Goal: Participate in discussion: Engage in conversation with other users on a specific topic

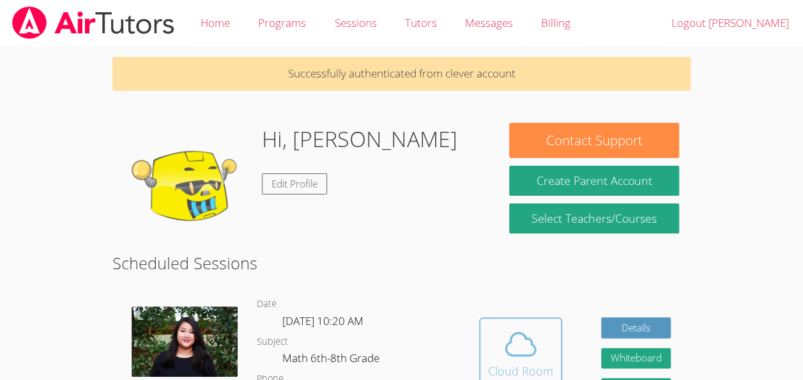
click at [495, 331] on span at bounding box center [520, 344] width 65 height 36
click at [509, 340] on icon at bounding box center [520, 344] width 29 height 22
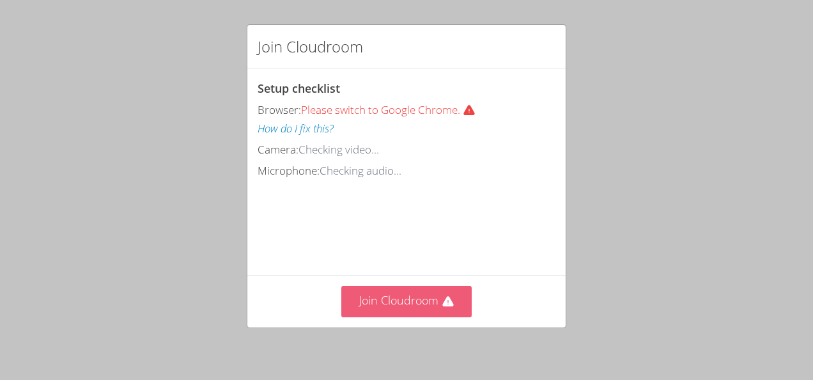
click at [428, 305] on button "Join Cloudroom" at bounding box center [406, 301] width 131 height 31
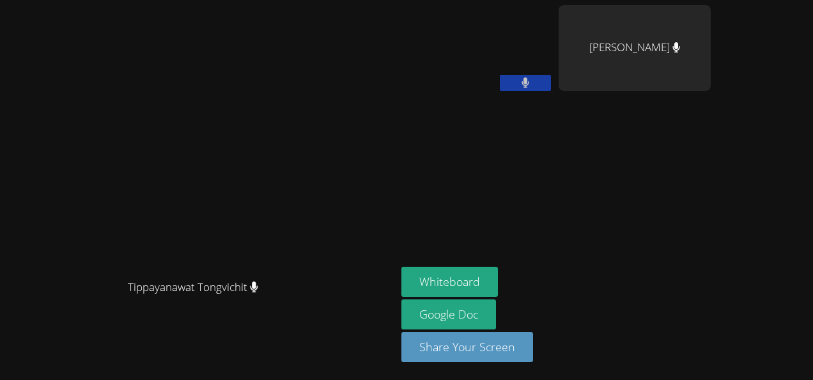
click at [522, 212] on aside "Samuel Petit Homme Ruth Joseph Whiteboard Google Doc Share Your Screen" at bounding box center [556, 190] width 320 height 380
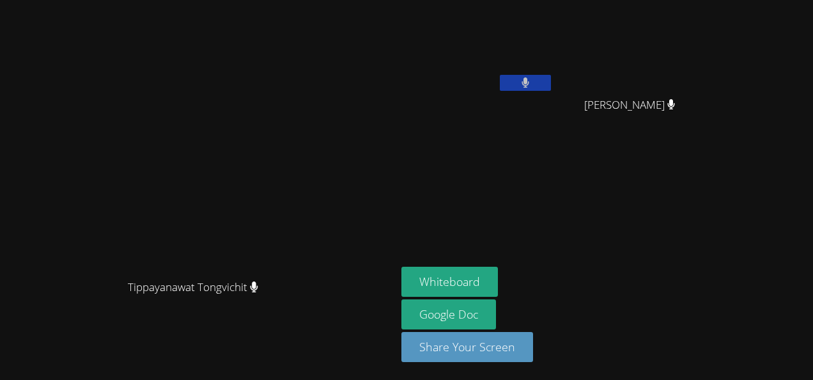
click at [521, 183] on aside "Samuel Petit Homme Ruth Joseph Ruth Joseph Whiteboard Google Doc Share Your Scr…" at bounding box center [556, 190] width 320 height 380
click at [498, 275] on button "Whiteboard" at bounding box center [449, 281] width 96 height 30
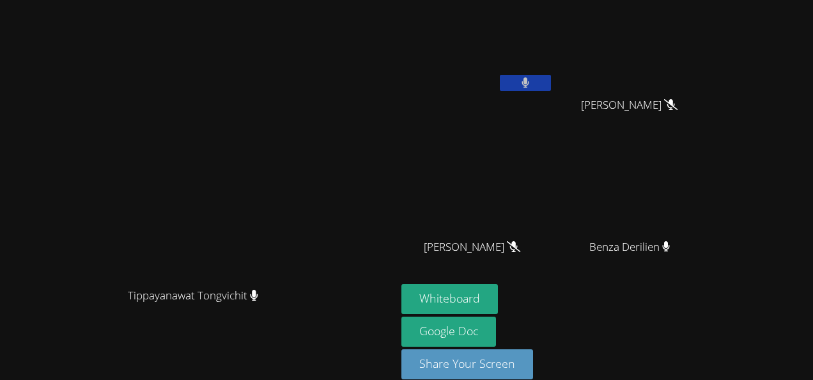
click at [530, 85] on icon at bounding box center [525, 82] width 8 height 11
click at [532, 85] on icon at bounding box center [524, 82] width 13 height 11
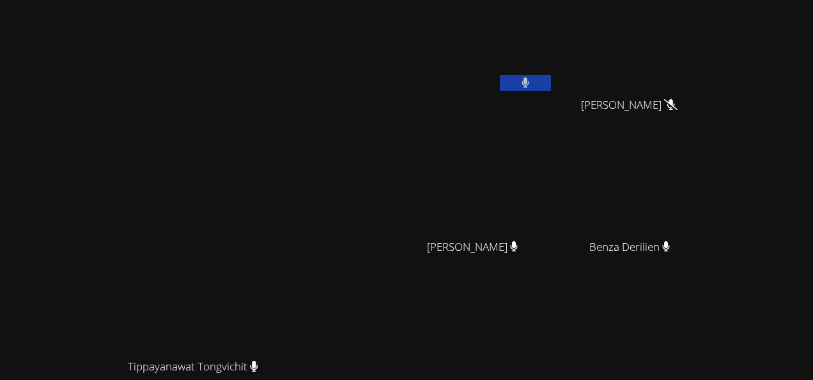
click at [551, 83] on button at bounding box center [525, 83] width 51 height 16
click at [551, 78] on button at bounding box center [525, 83] width 51 height 16
click at [529, 83] on icon at bounding box center [525, 82] width 8 height 11
click at [551, 81] on button at bounding box center [525, 83] width 51 height 16
click at [551, 83] on button at bounding box center [525, 83] width 51 height 16
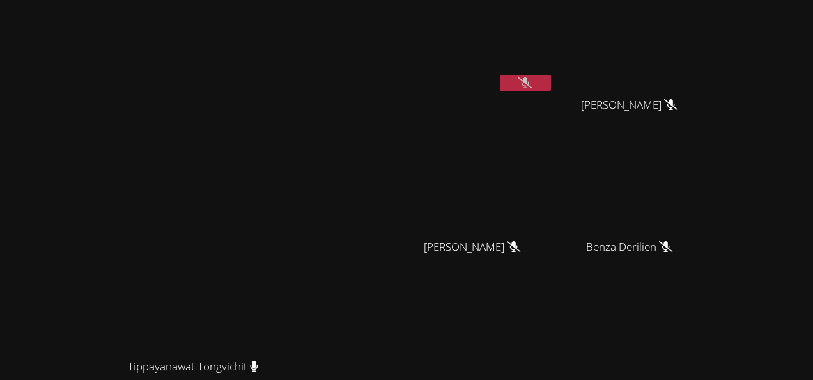
click at [551, 81] on button at bounding box center [525, 83] width 51 height 16
click at [553, 70] on video at bounding box center [477, 48] width 152 height 86
click at [529, 83] on icon at bounding box center [525, 82] width 8 height 11
click at [532, 86] on icon at bounding box center [524, 82] width 13 height 11
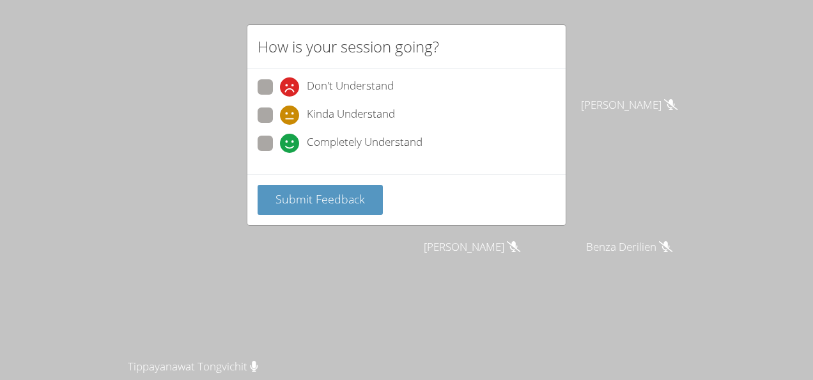
click at [276, 138] on label "Completely Understand" at bounding box center [340, 143] width 165 height 17
click at [280, 138] on input "Completely Understand" at bounding box center [285, 140] width 11 height 11
radio input "true"
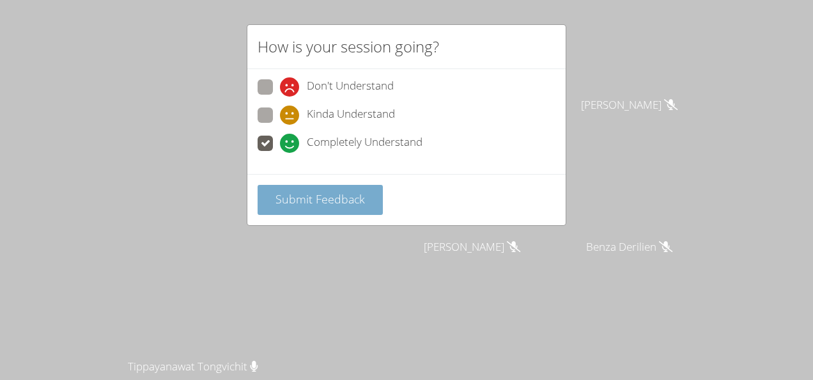
click at [316, 185] on button "Submit Feedback" at bounding box center [320, 200] width 125 height 30
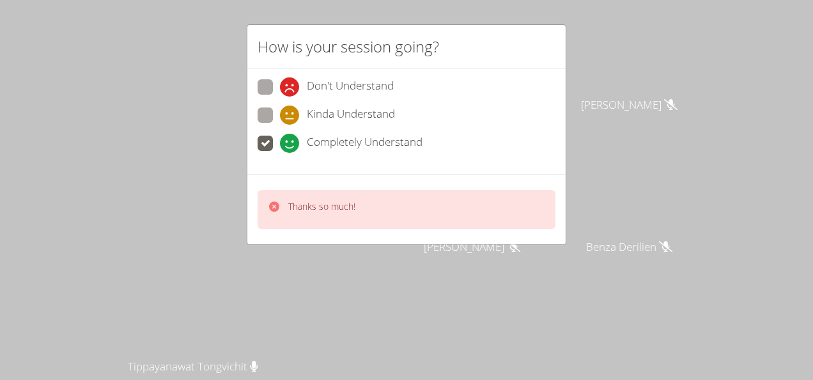
click at [447, 207] on div "Thanks so much!" at bounding box center [407, 209] width 298 height 39
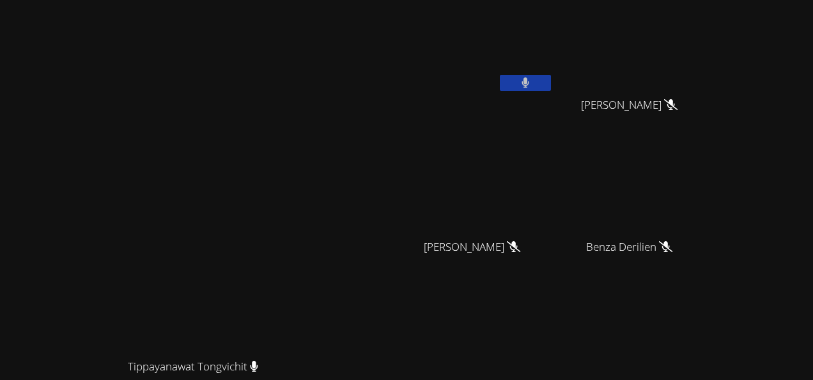
click at [529, 78] on icon at bounding box center [525, 82] width 8 height 11
click at [551, 77] on button at bounding box center [525, 83] width 51 height 16
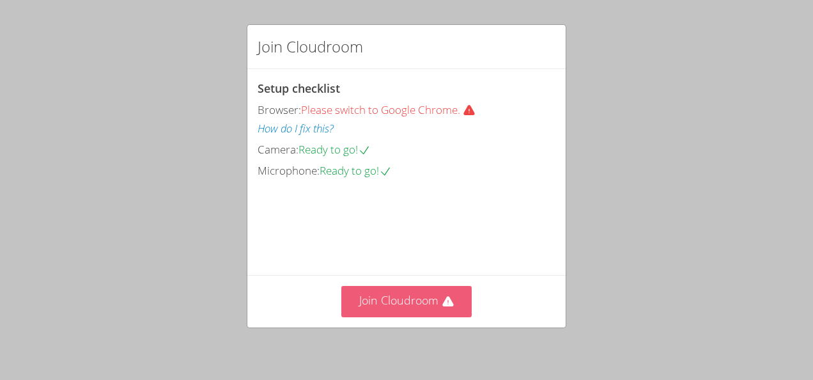
click at [417, 287] on button "Join Cloudroom" at bounding box center [406, 301] width 131 height 31
